Goal: Information Seeking & Learning: Learn about a topic

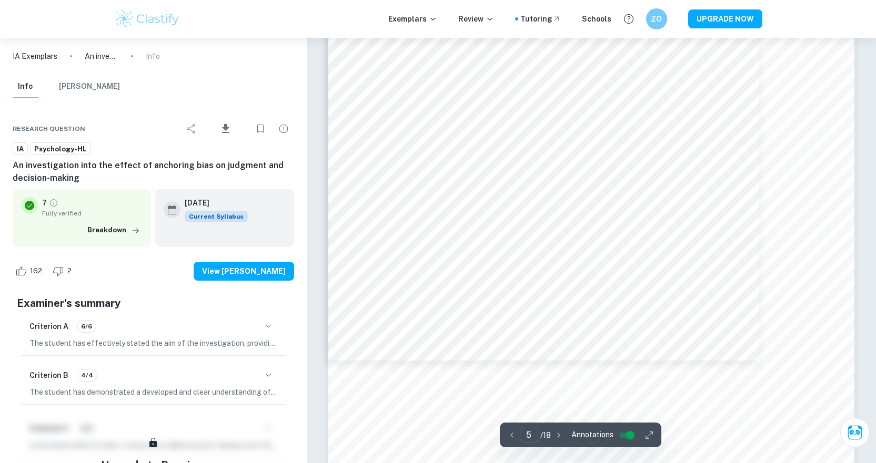
scroll to position [3471, 0]
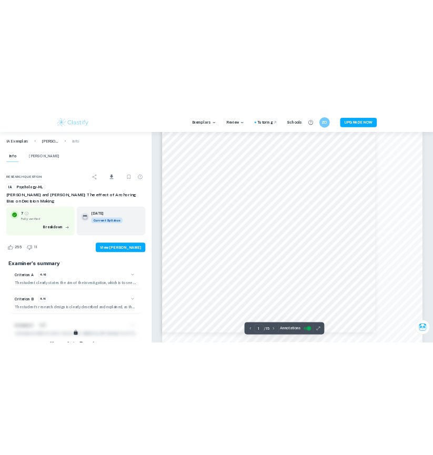
scroll to position [105, 0]
